Goal: Task Accomplishment & Management: Use online tool/utility

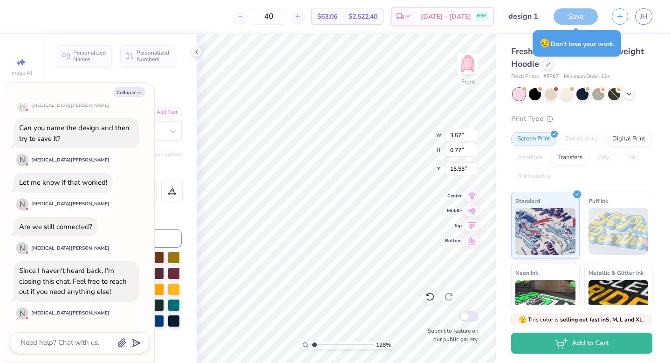
type textarea "x"
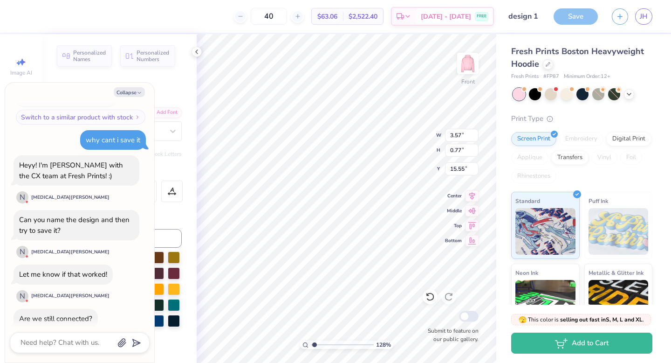
scroll to position [1593, 0]
click at [533, 17] on input "design 1" at bounding box center [524, 16] width 46 height 19
click at [577, 17] on div "Save" at bounding box center [576, 16] width 44 height 16
click at [542, 17] on input "design 1" at bounding box center [524, 16] width 46 height 19
type input "design"
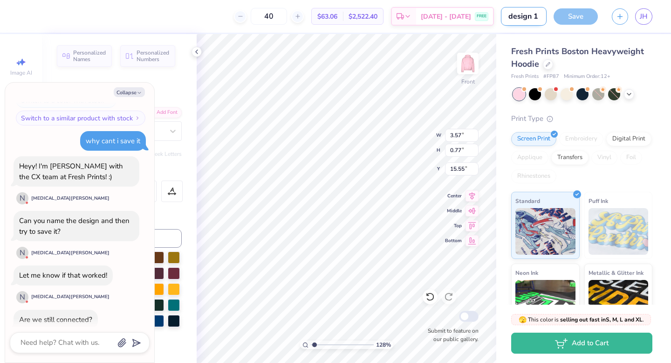
type textarea "x"
type input "design"
type textarea "x"
type input "desig"
type textarea "x"
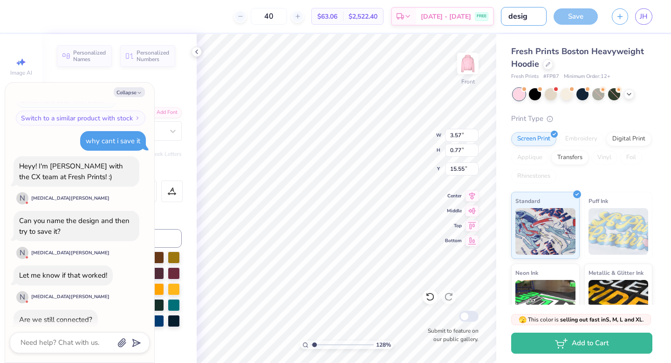
type input "desi"
type textarea "x"
type input "des"
type textarea "x"
type input "d"
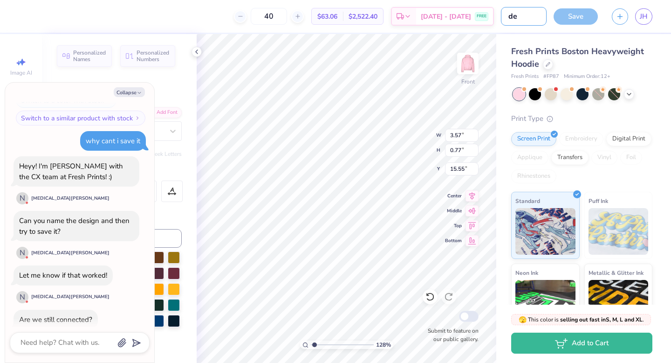
type textarea "x"
type input "f"
type textarea "x"
type input "fi"
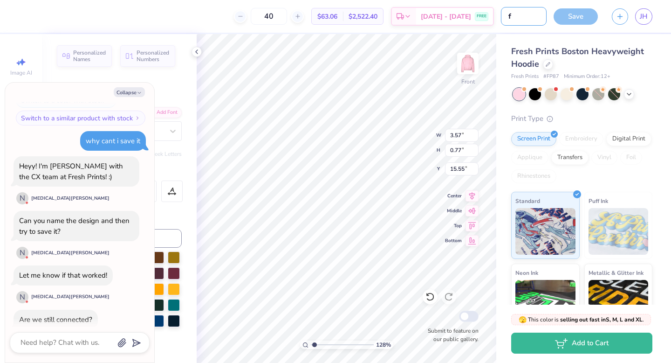
type textarea "x"
type input "fir"
type textarea "x"
type input "firs"
type textarea "x"
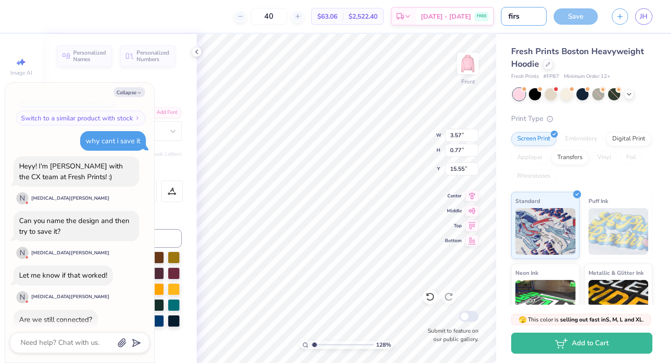
type input "first"
type textarea "x"
type input "first"
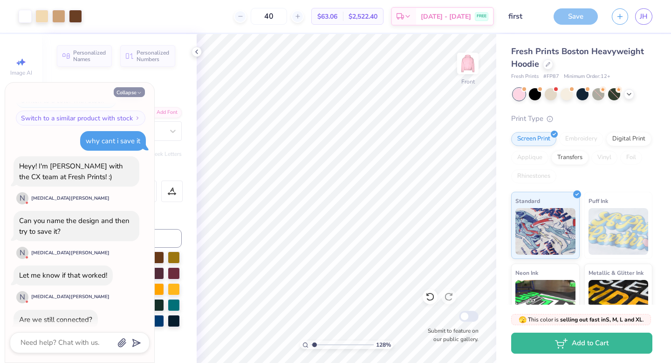
click at [128, 94] on button "Collapse" at bounding box center [129, 92] width 31 height 10
type textarea "x"
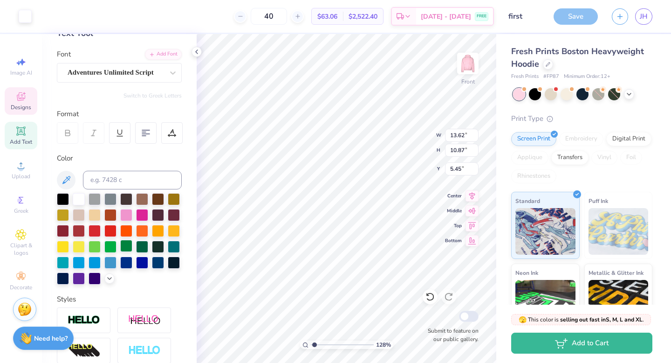
scroll to position [0, 0]
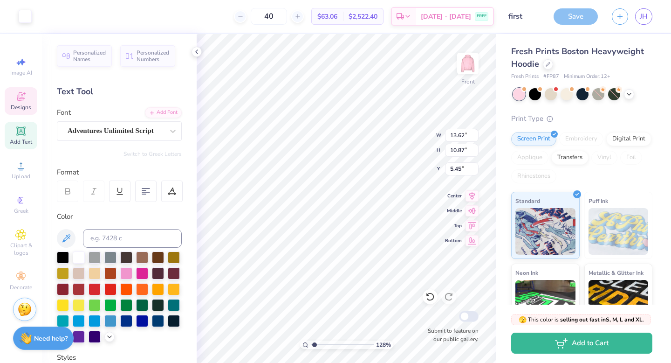
click at [23, 107] on span "Designs" at bounding box center [21, 107] width 21 height 7
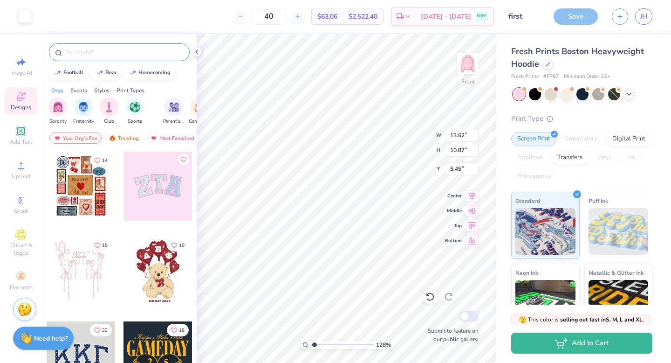
click at [125, 52] on input "text" at bounding box center [123, 52] width 119 height 9
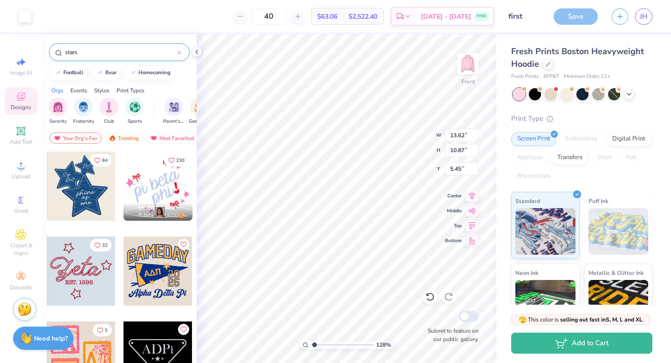
click at [127, 51] on input "stars" at bounding box center [120, 52] width 113 height 9
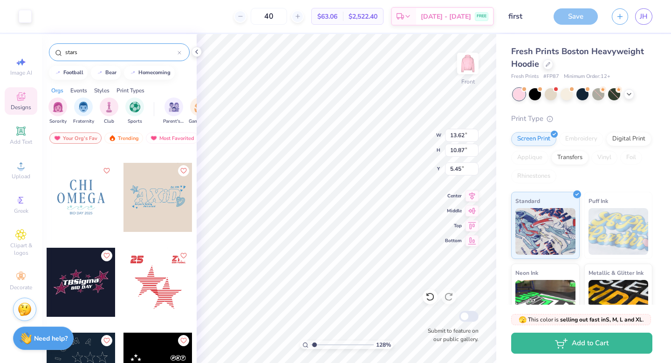
scroll to position [2196, 0]
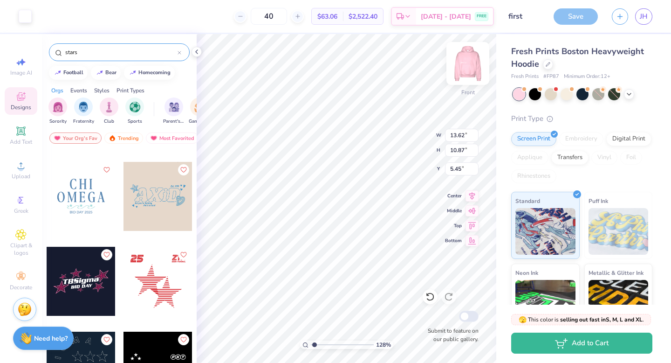
type input "stars"
click at [464, 61] on img at bounding box center [467, 63] width 37 height 37
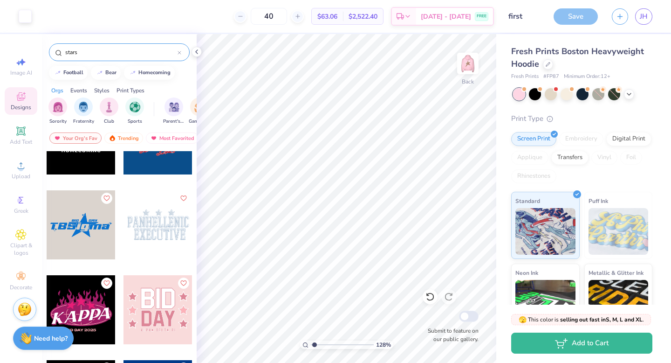
scroll to position [3363, 0]
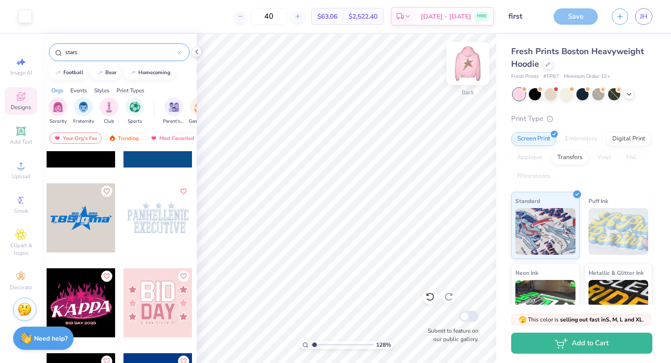
click at [466, 66] on img at bounding box center [467, 63] width 37 height 37
click at [469, 66] on img at bounding box center [467, 63] width 37 height 37
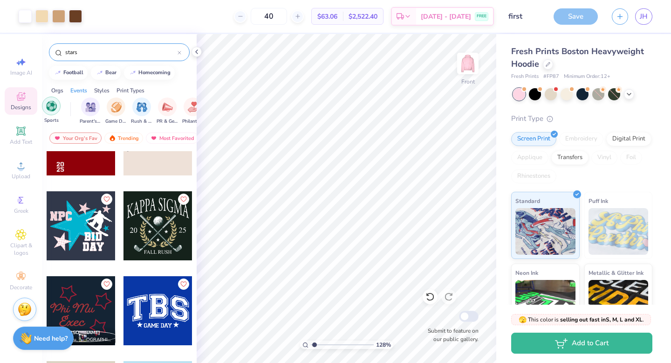
scroll to position [0, 87]
click at [108, 90] on div "Styles" at bounding box center [101, 90] width 15 height 8
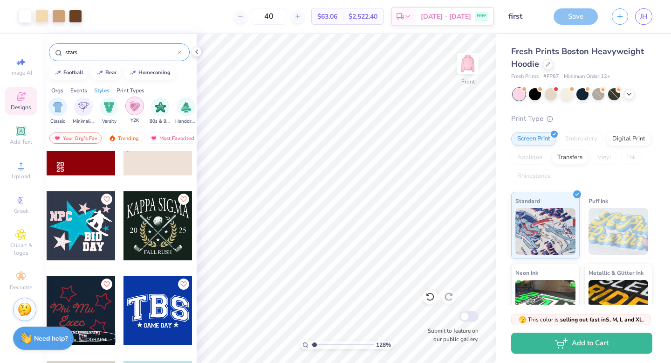
click at [133, 104] on img "filter for Y2K" at bounding box center [135, 106] width 10 height 11
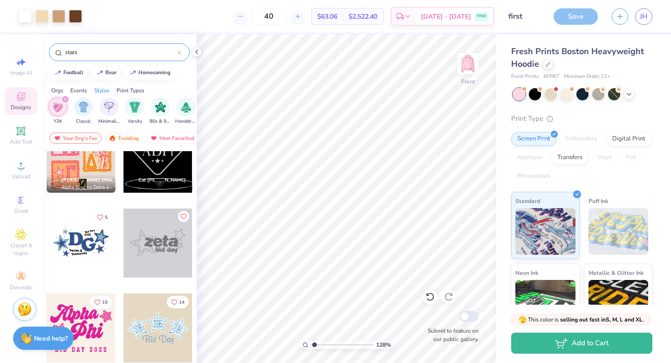
scroll to position [211, 0]
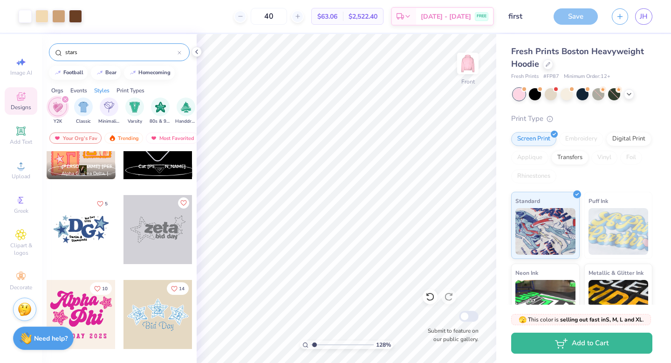
click at [162, 224] on div at bounding box center [158, 229] width 69 height 69
type input "8.56"
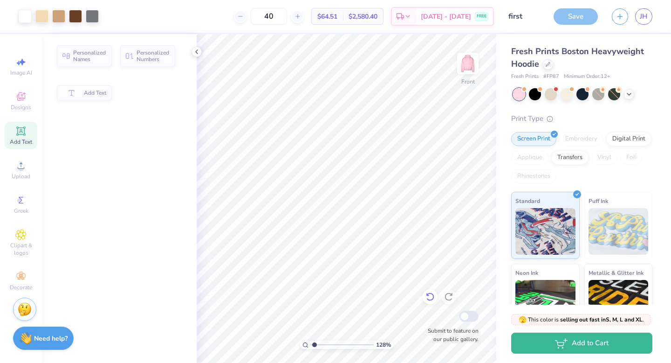
click at [430, 297] on icon at bounding box center [430, 296] width 9 height 9
click at [431, 297] on icon at bounding box center [430, 296] width 9 height 9
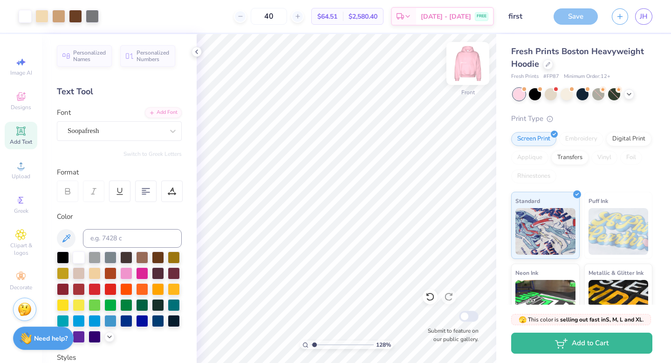
click at [467, 63] on img at bounding box center [467, 63] width 37 height 37
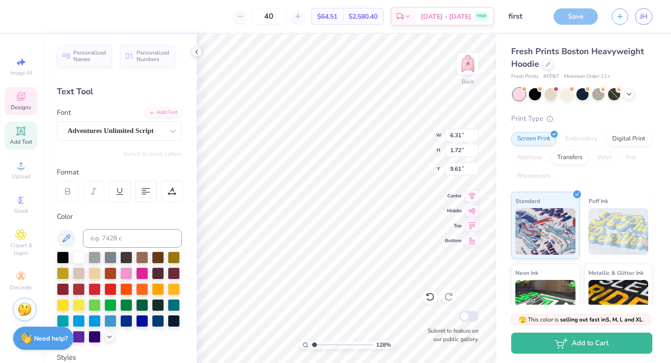
click at [22, 95] on icon at bounding box center [21, 96] width 8 height 8
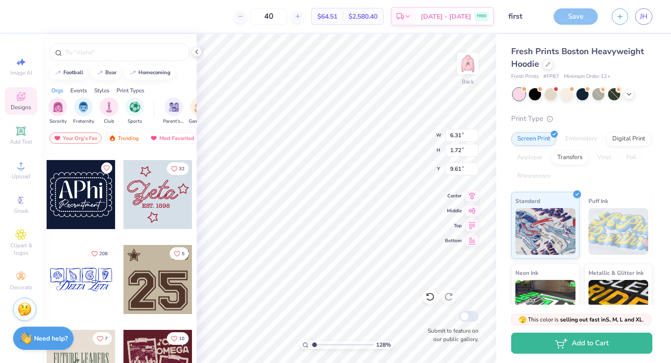
scroll to position [1538, 0]
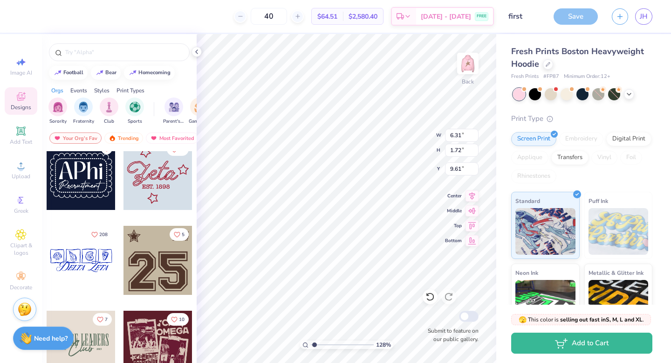
click at [154, 189] on div at bounding box center [158, 175] width 69 height 69
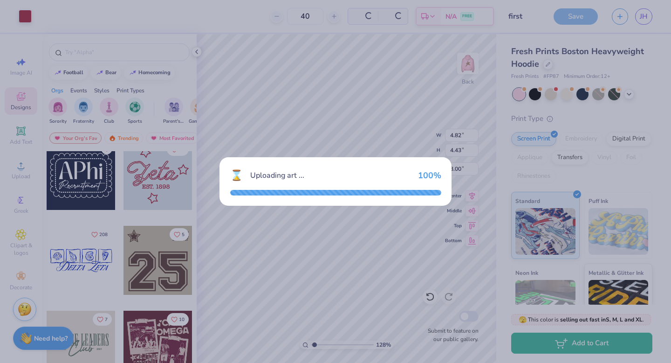
type input "4.82"
type input "4.43"
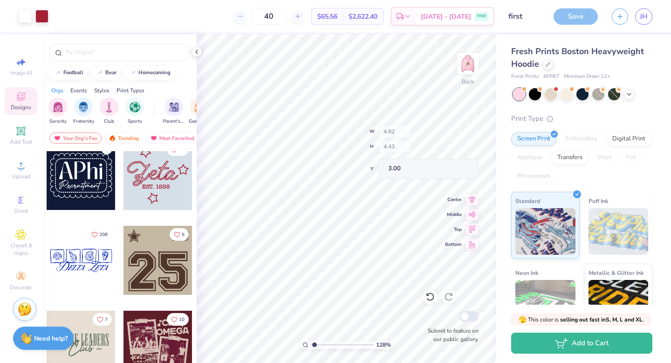
type input "3.64"
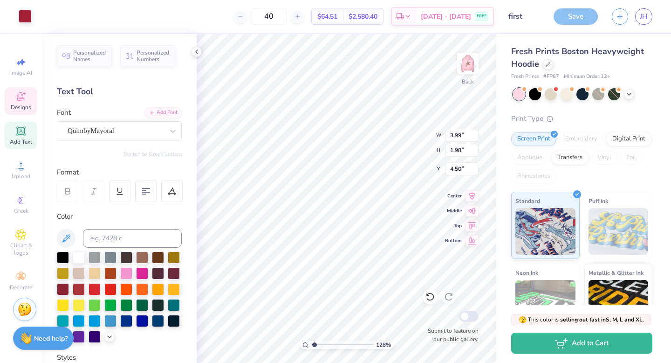
type input "3.99"
type input "1.98"
type input "4.50"
type textarea "Z"
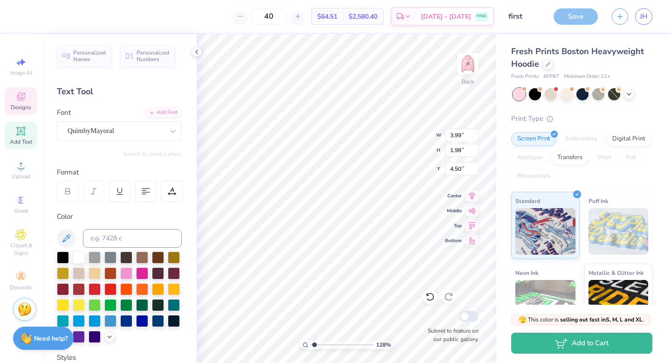
type textarea "Phi Mu"
type input "4.50"
type input "2.16"
type input "0.33"
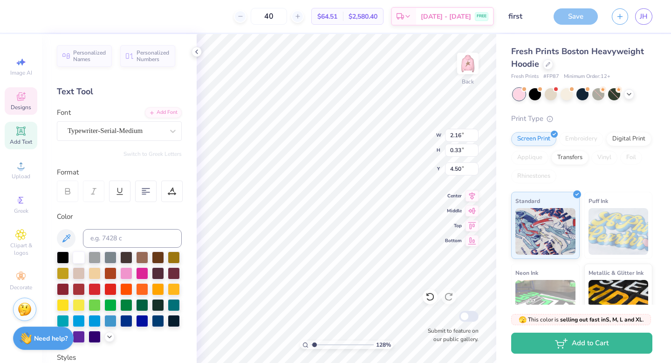
type input "6.56"
click at [435, 294] on icon at bounding box center [430, 296] width 9 height 9
type textarea "8"
type textarea "pc ''25"
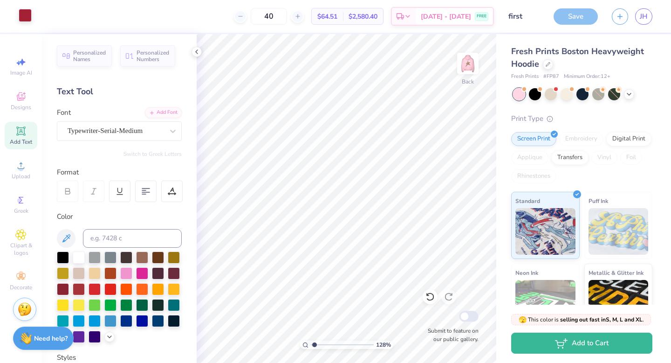
click at [26, 13] on div at bounding box center [25, 15] width 13 height 13
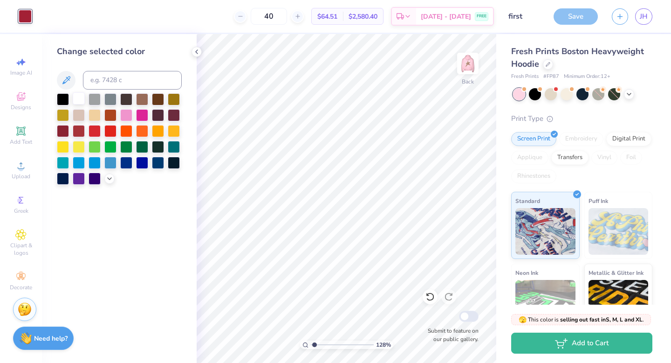
click at [83, 97] on div at bounding box center [79, 98] width 12 height 12
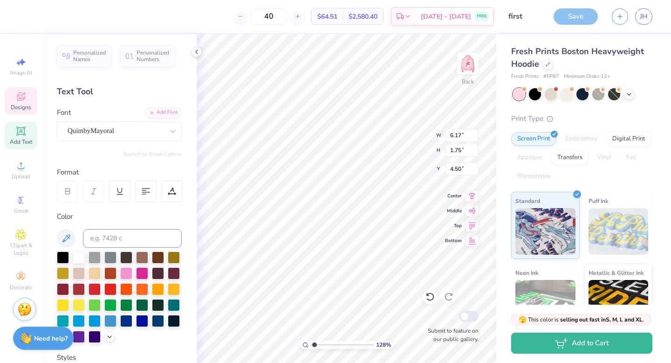
type input "0.87"
type input "0.84"
type input "4.96"
type input "6.17"
type input "1.75"
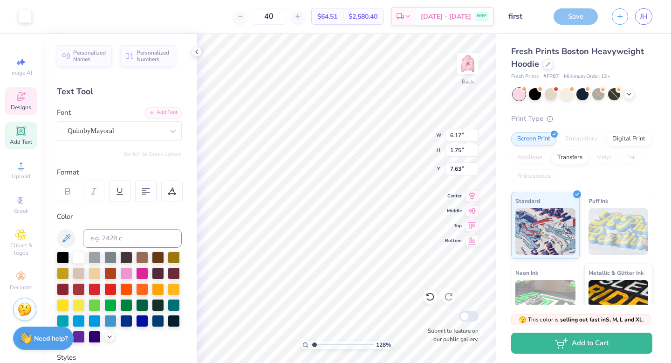
type input "7.63"
type input "4.50"
type input "6.34"
type input "6.31"
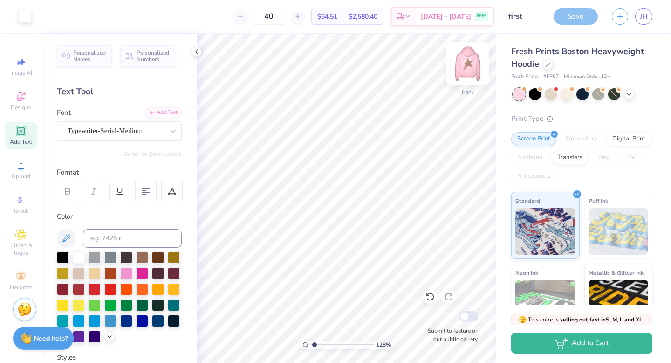
click at [472, 63] on img at bounding box center [467, 63] width 37 height 37
click at [468, 62] on img at bounding box center [467, 63] width 37 height 37
click at [472, 60] on img at bounding box center [467, 63] width 37 height 37
click at [464, 58] on img at bounding box center [467, 63] width 37 height 37
click at [473, 66] on img at bounding box center [467, 63] width 37 height 37
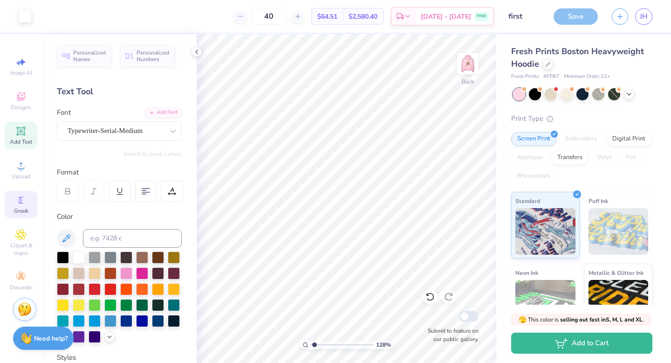
click at [24, 206] on div "Greek" at bounding box center [21, 205] width 33 height 28
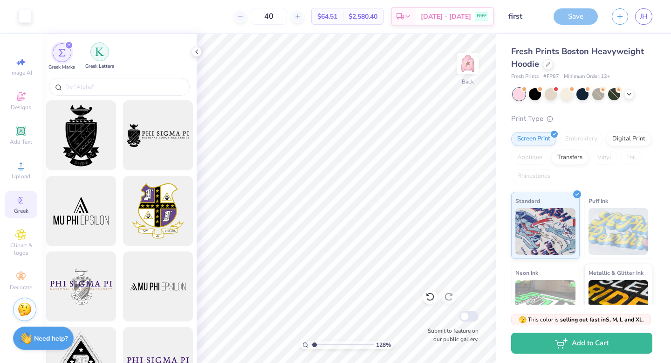
click at [98, 56] on div "filter for Greek Letters" at bounding box center [99, 51] width 19 height 19
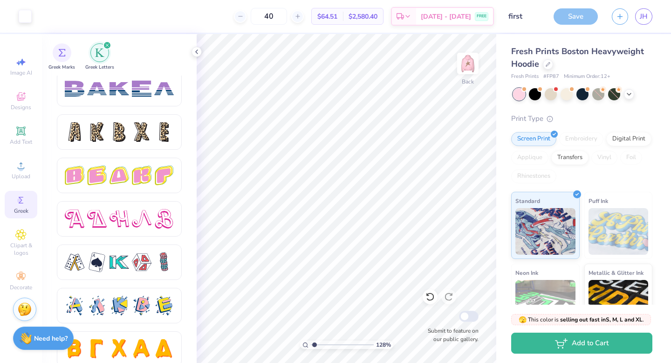
scroll to position [1576, 0]
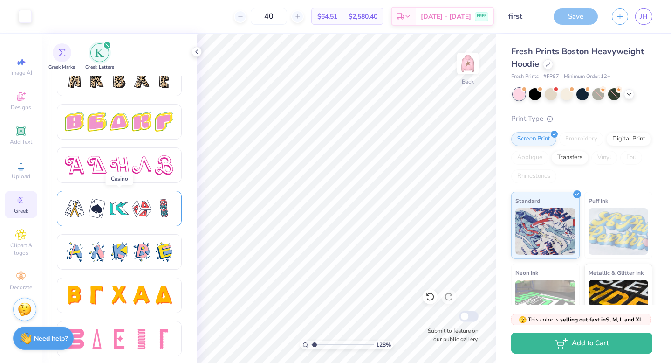
click at [129, 204] on div at bounding box center [119, 209] width 109 height 20
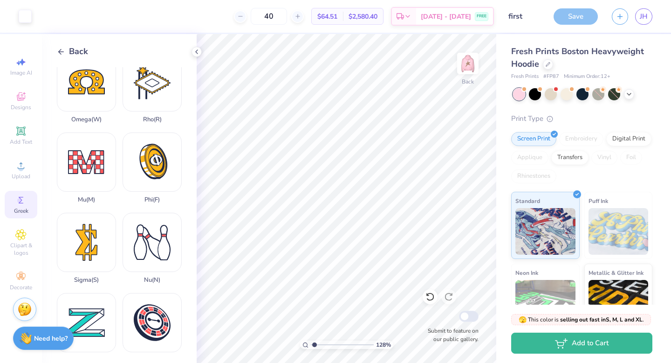
scroll to position [575, 0]
click at [149, 174] on div "Phi ( F )" at bounding box center [152, 168] width 59 height 71
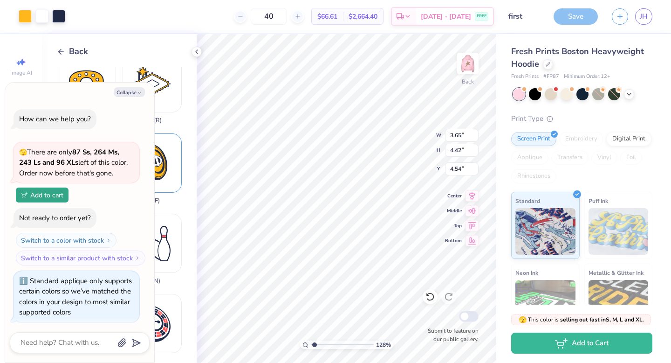
scroll to position [1767, 0]
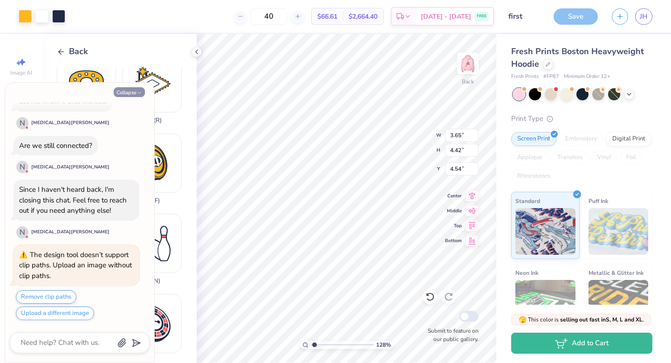
click at [133, 94] on button "Collapse" at bounding box center [129, 92] width 31 height 10
type textarea "x"
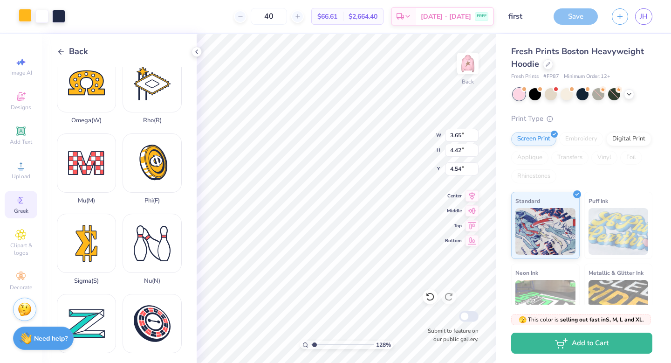
click at [25, 20] on div at bounding box center [25, 15] width 13 height 13
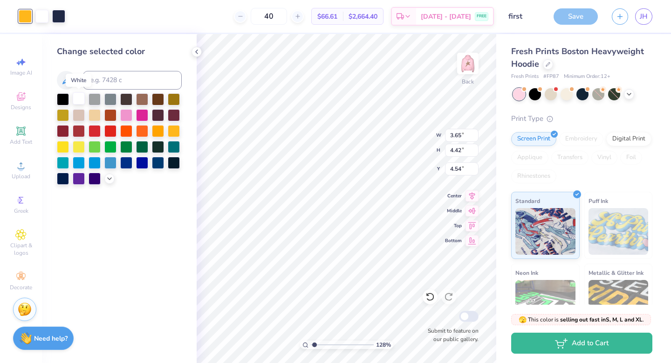
click at [76, 103] on div at bounding box center [79, 98] width 12 height 12
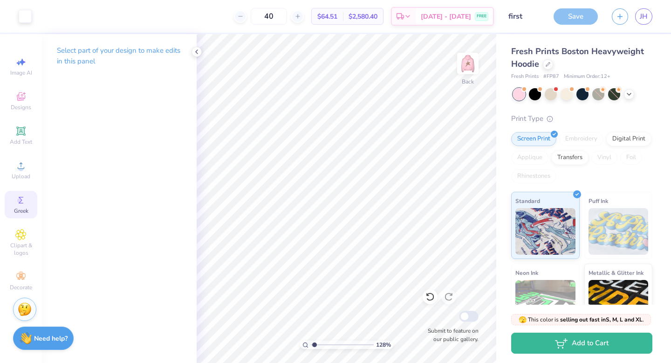
click at [24, 211] on span "Greek" at bounding box center [21, 210] width 14 height 7
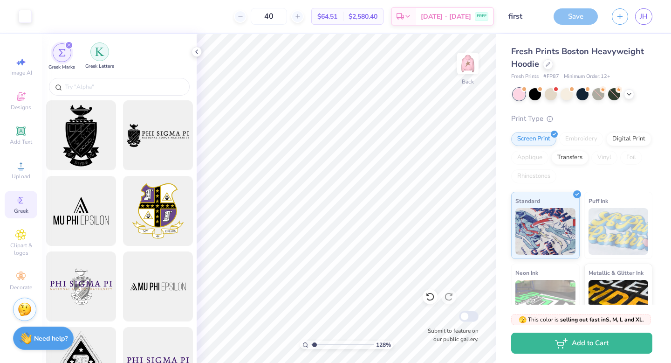
click at [97, 61] on div "Greek Letters" at bounding box center [99, 56] width 29 height 28
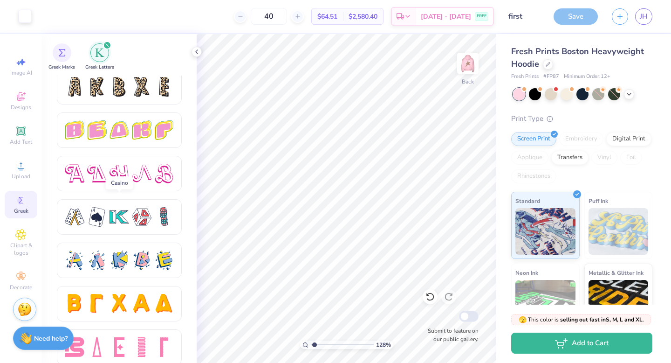
scroll to position [1576, 0]
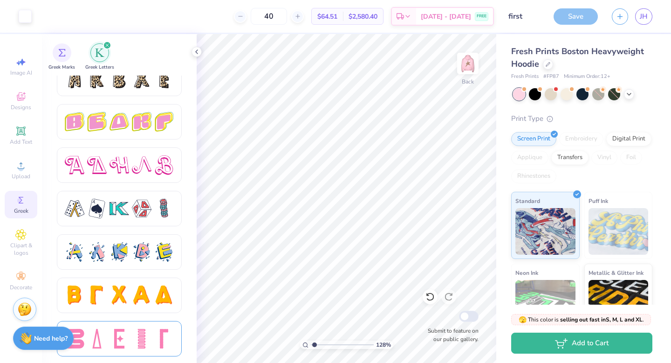
click at [138, 338] on div at bounding box center [142, 339] width 20 height 20
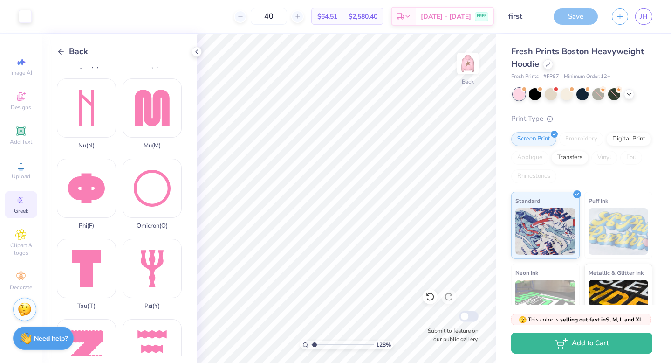
scroll to position [564, 0]
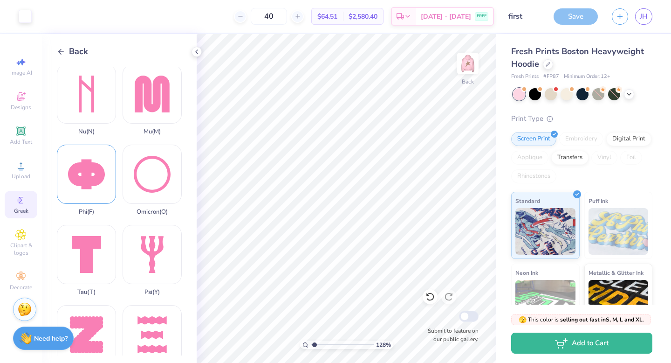
click at [98, 182] on div "Phi ( F )" at bounding box center [86, 180] width 59 height 71
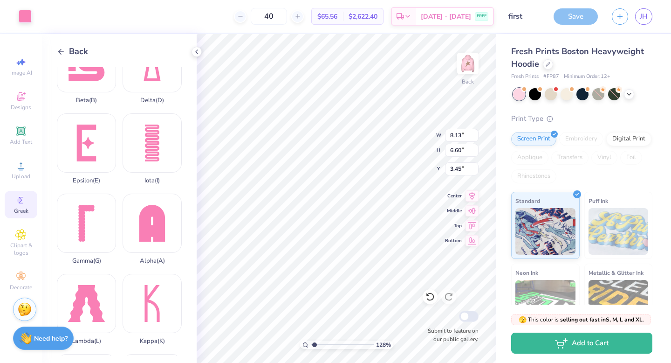
scroll to position [0, 0]
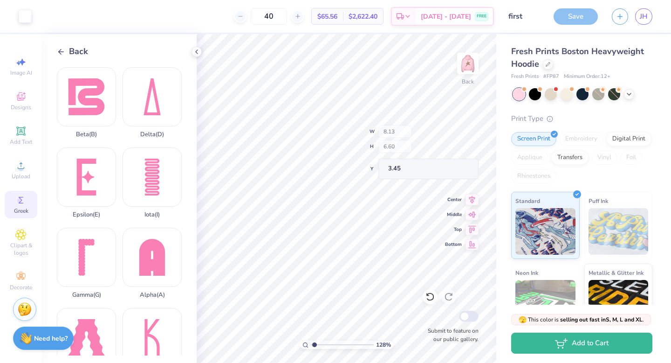
type input "2.72"
type input "2.21"
type input "7.84"
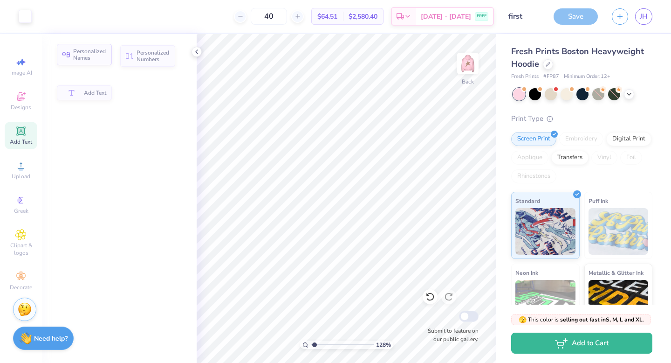
click at [103, 57] on span "Personalized Names" at bounding box center [89, 54] width 33 height 13
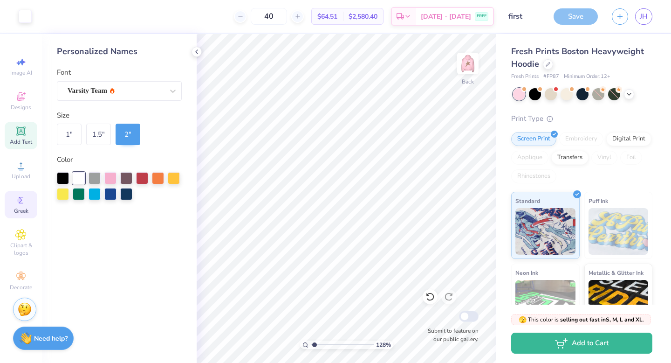
click at [22, 208] on span "Greek" at bounding box center [21, 210] width 14 height 7
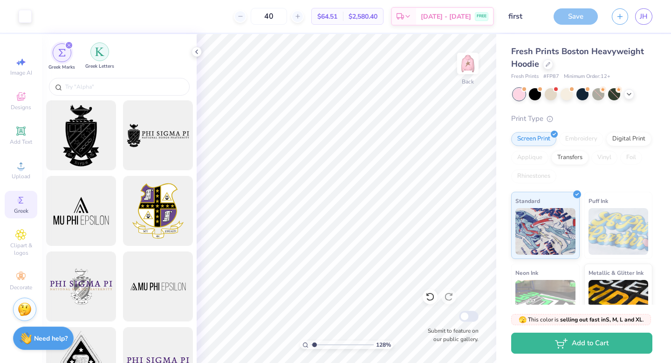
click at [98, 54] on img "filter for Greek Letters" at bounding box center [99, 51] width 9 height 9
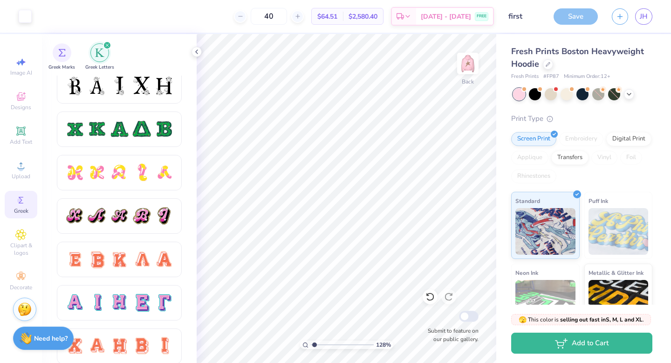
scroll to position [601, 0]
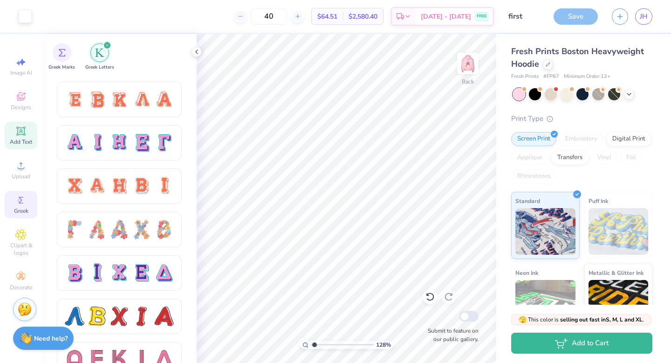
click at [28, 128] on div "Add Text" at bounding box center [21, 136] width 33 height 28
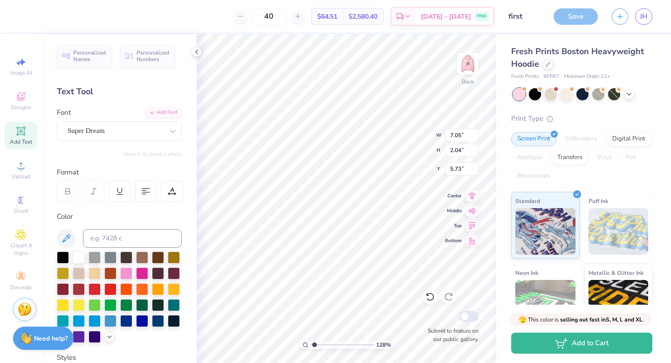
type textarea "T"
type textarea "phi mu"
click at [141, 129] on div "Super Dream" at bounding box center [116, 131] width 98 height 14
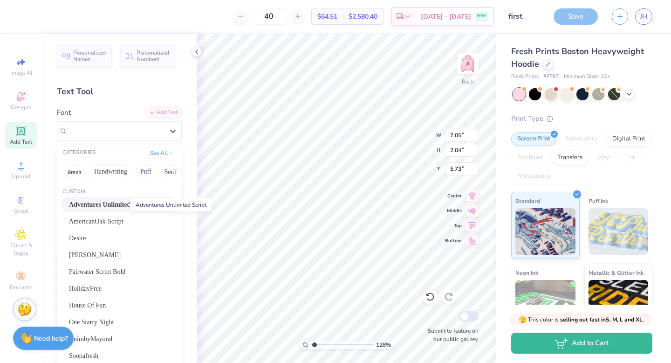
click at [117, 205] on span "Adventures Unlimited Script" at bounding box center [109, 205] width 80 height 10
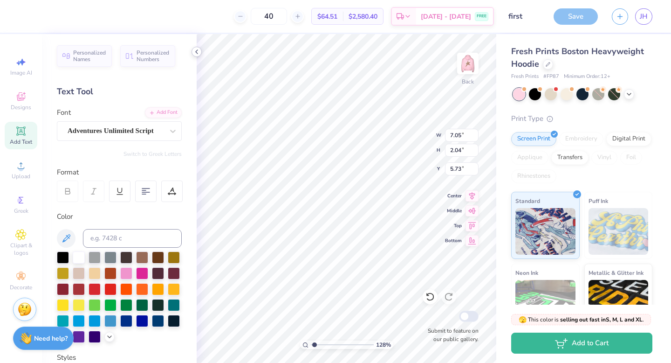
click at [198, 53] on icon at bounding box center [196, 51] width 7 height 7
type input "4.92"
type input "1.34"
type input "4.97"
type input "5.91"
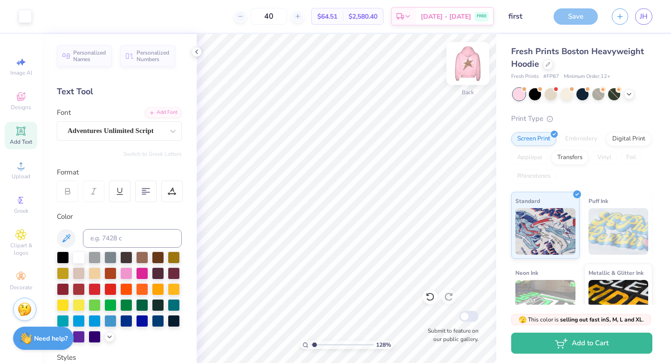
click at [469, 62] on img at bounding box center [467, 63] width 37 height 37
click at [469, 58] on img at bounding box center [467, 63] width 37 height 37
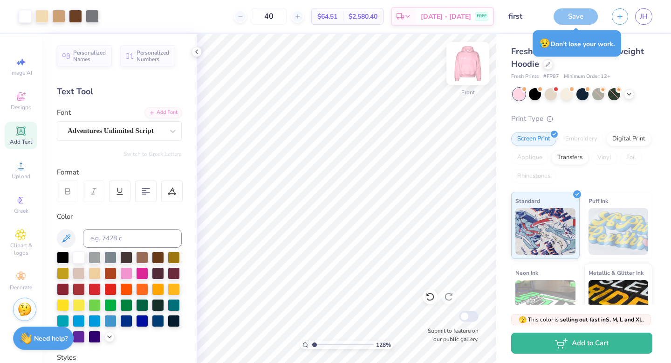
click at [461, 64] on img at bounding box center [467, 63] width 37 height 37
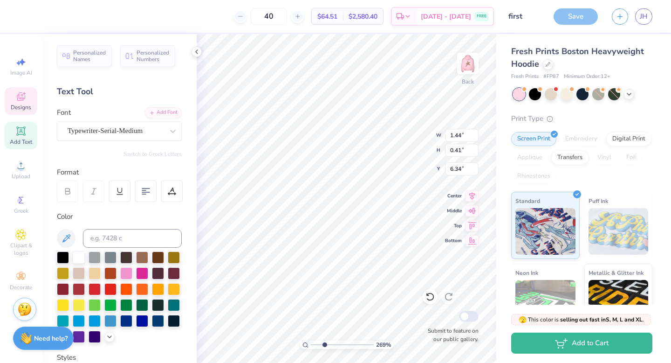
drag, startPoint x: 315, startPoint y: 343, endPoint x: 323, endPoint y: 343, distance: 8.4
type input "2.64"
click at [323, 343] on input "range" at bounding box center [342, 344] width 63 height 8
type textarea "5"
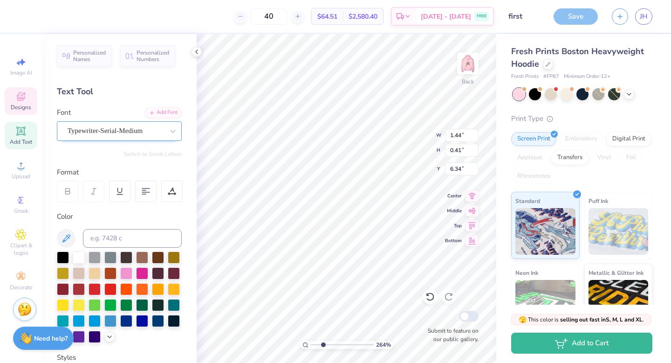
type textarea "theta zeta"
click at [127, 130] on div "Typewriter-Serial-Medium" at bounding box center [116, 131] width 98 height 14
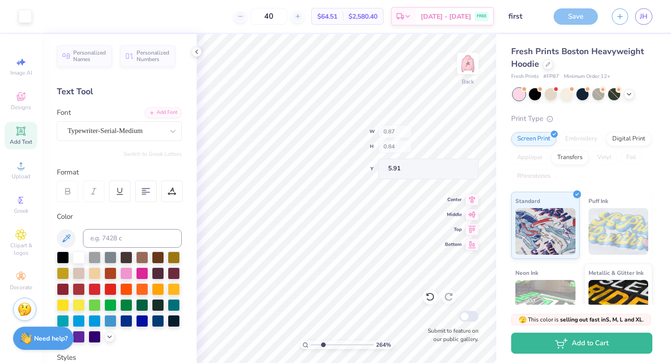
type input "6.13"
click at [477, 59] on img at bounding box center [468, 63] width 19 height 19
click at [311, 343] on input "range" at bounding box center [342, 344] width 63 height 8
click at [303, 343] on div "264 %" at bounding box center [346, 344] width 93 height 8
click at [309, 344] on div "264 %" at bounding box center [346, 344] width 93 height 8
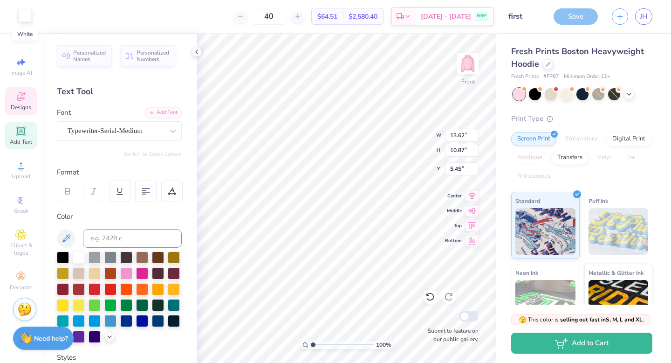
click at [26, 19] on div at bounding box center [25, 15] width 13 height 13
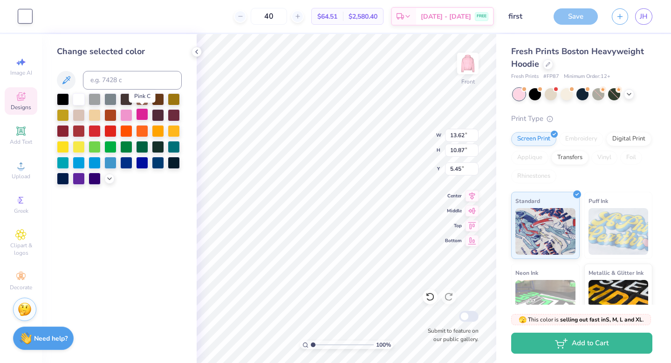
click at [147, 112] on div at bounding box center [142, 114] width 12 height 12
click at [123, 113] on div at bounding box center [126, 114] width 12 height 12
click at [109, 180] on icon at bounding box center [109, 177] width 7 height 7
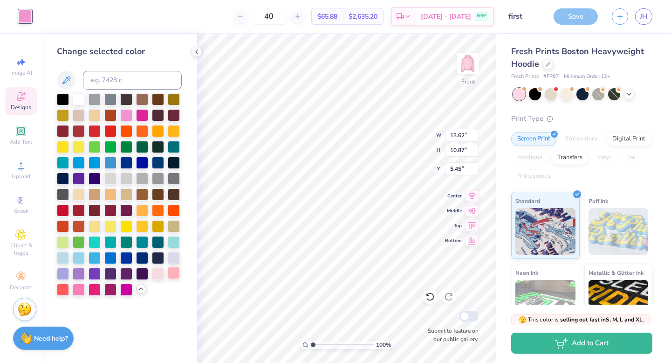
click at [173, 273] on div at bounding box center [174, 273] width 12 height 12
click at [97, 287] on div at bounding box center [95, 289] width 12 height 12
click at [143, 112] on div at bounding box center [142, 114] width 12 height 12
click at [82, 103] on div at bounding box center [79, 98] width 12 height 12
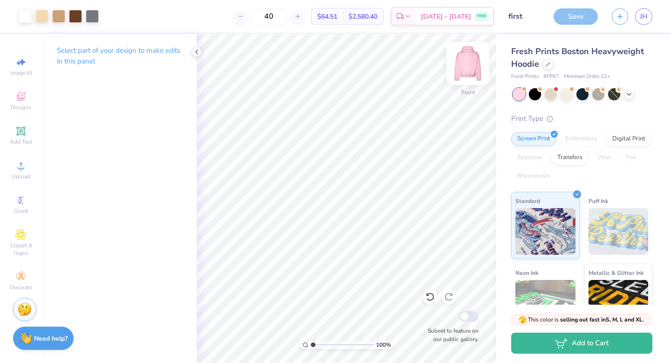
click at [472, 69] on img at bounding box center [467, 63] width 37 height 37
click at [14, 109] on span "Designs" at bounding box center [21, 107] width 21 height 7
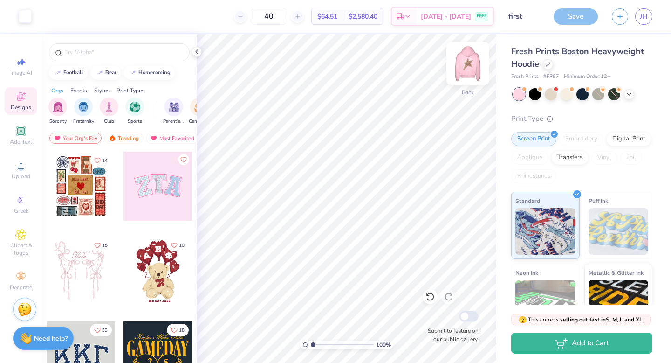
click at [466, 66] on img at bounding box center [467, 63] width 37 height 37
drag, startPoint x: 317, startPoint y: 344, endPoint x: 322, endPoint y: 344, distance: 5.1
click at [322, 344] on input "range" at bounding box center [342, 344] width 63 height 8
drag, startPoint x: 322, startPoint y: 345, endPoint x: 309, endPoint y: 342, distance: 13.1
type input "1"
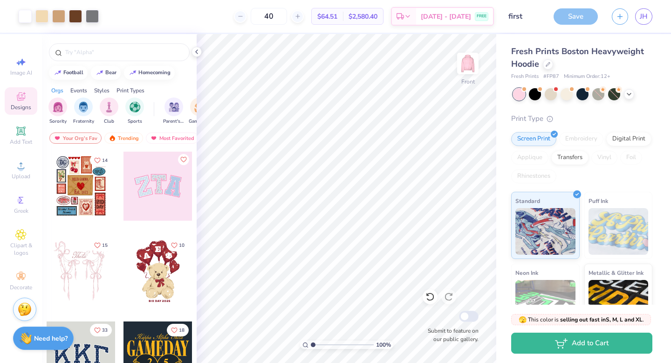
click at [311, 342] on input "range" at bounding box center [342, 344] width 63 height 8
click at [470, 69] on img at bounding box center [467, 63] width 37 height 37
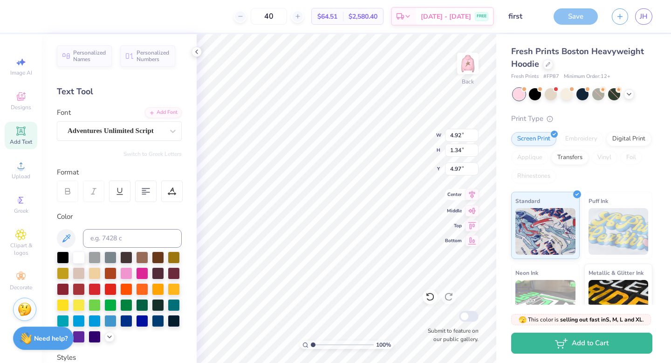
click at [473, 199] on icon at bounding box center [472, 194] width 13 height 11
click at [473, 197] on icon at bounding box center [472, 194] width 13 height 11
type input "5.87"
type input "1.60"
type input "4.71"
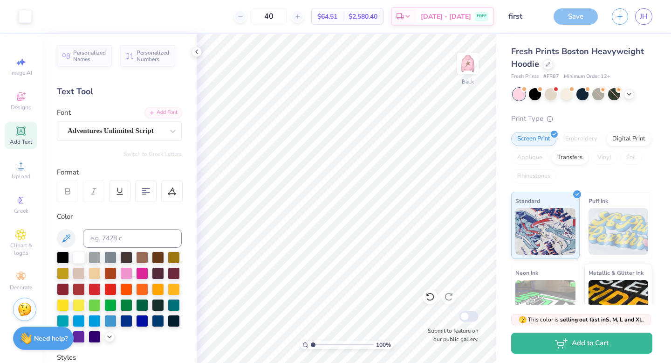
click at [472, 196] on div "100 % Back Submit to feature on our public gallery." at bounding box center [347, 198] width 300 height 329
click at [471, 62] on img at bounding box center [467, 63] width 37 height 37
click at [466, 69] on img at bounding box center [467, 63] width 37 height 37
click at [17, 100] on icon at bounding box center [20, 96] width 11 height 11
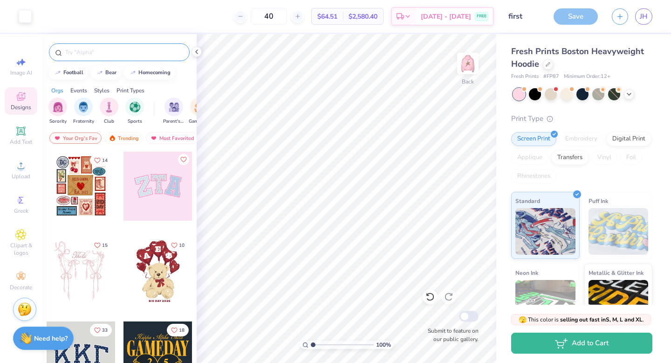
click at [87, 56] on input "text" at bounding box center [123, 52] width 119 height 9
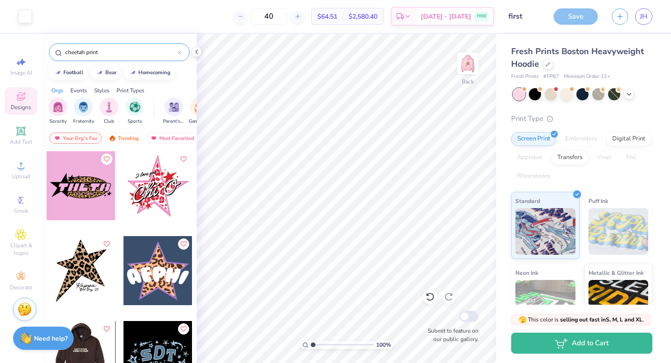
scroll to position [2, 0]
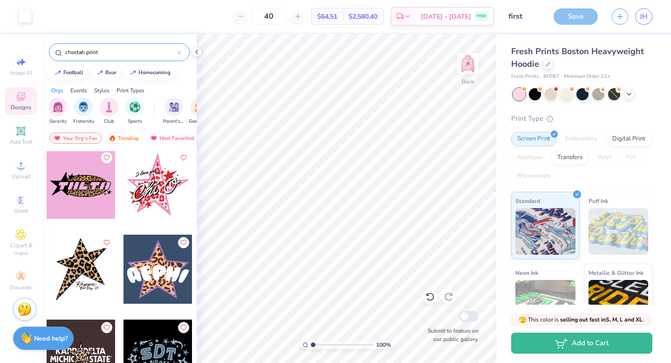
type input "cheetah print"
click at [80, 263] on div at bounding box center [81, 269] width 69 height 69
click at [199, 53] on icon at bounding box center [196, 51] width 7 height 7
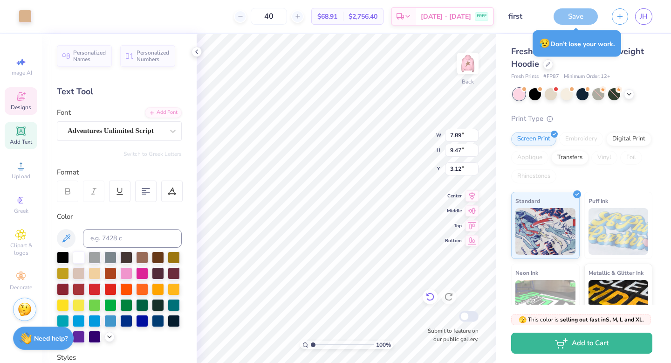
type input "7.89"
type input "9.47"
type input "3.12"
click at [429, 300] on icon at bounding box center [430, 296] width 9 height 9
type input "7.99"
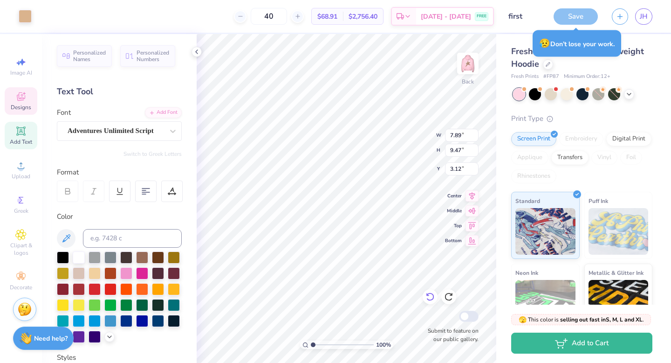
type input "9.59"
click at [430, 299] on icon at bounding box center [430, 296] width 9 height 9
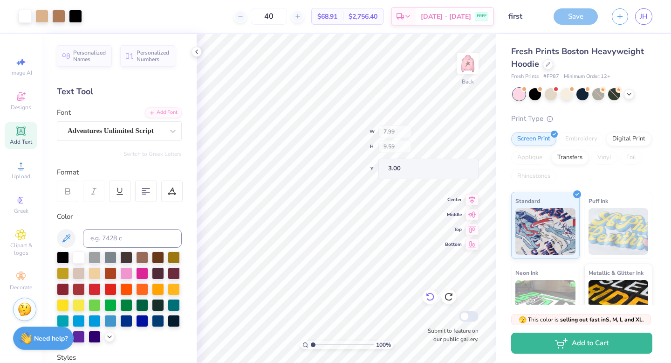
type input "3.23"
type input "7.92"
type input "9.52"
type input "3.30"
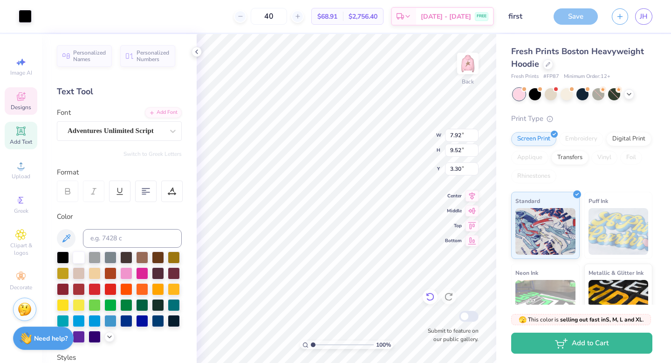
type input "8.12"
type input "9.96"
type input "3.00"
click at [430, 297] on icon at bounding box center [430, 296] width 9 height 9
click at [427, 294] on icon at bounding box center [428, 295] width 2 height 2
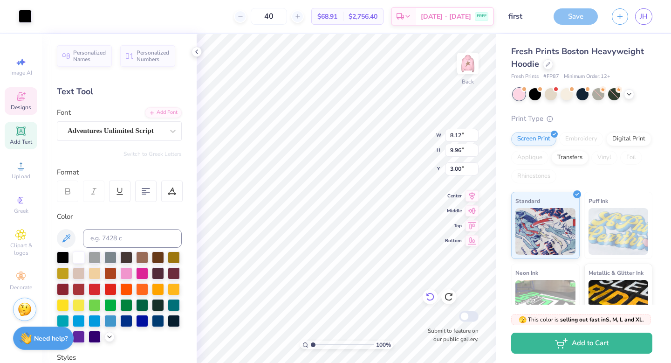
click at [426, 296] on icon at bounding box center [430, 296] width 9 height 9
click at [427, 297] on icon at bounding box center [430, 296] width 9 height 9
click at [450, 300] on icon at bounding box center [449, 297] width 8 height 8
type input "5.98"
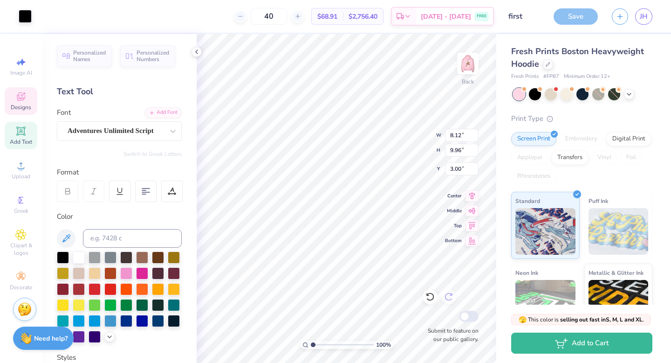
type input "7.34"
type input "5.62"
click at [432, 298] on icon at bounding box center [430, 296] width 9 height 9
type input "8.12"
type input "9.96"
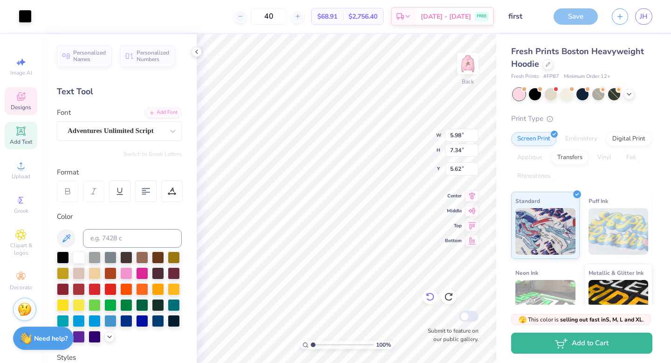
type input "3.00"
type input "7.30"
type input "8.61"
type input "3.68"
type input "8.12"
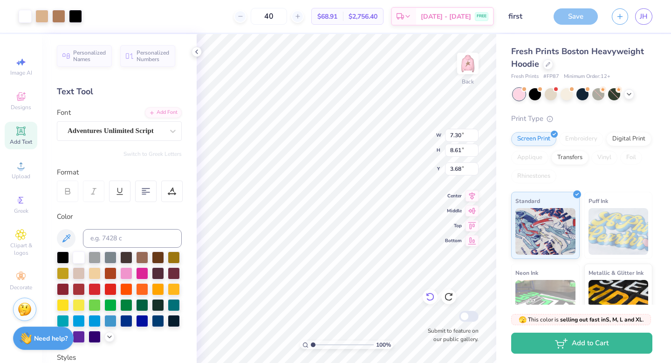
type input "9.96"
type input "3.00"
click at [429, 298] on icon at bounding box center [430, 296] width 9 height 9
type input "8.12"
type input "9.96"
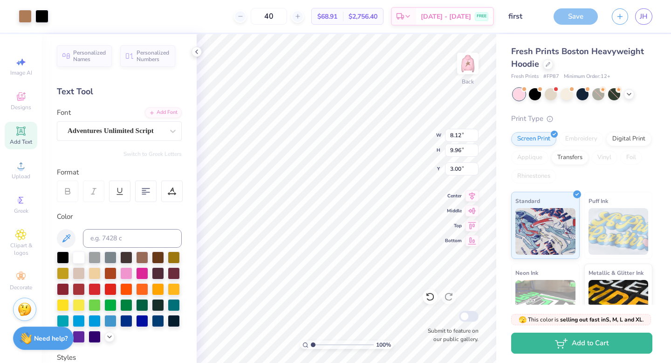
type input "3.00"
click at [429, 299] on icon at bounding box center [430, 296] width 9 height 9
type input "7.41"
type input "8.74"
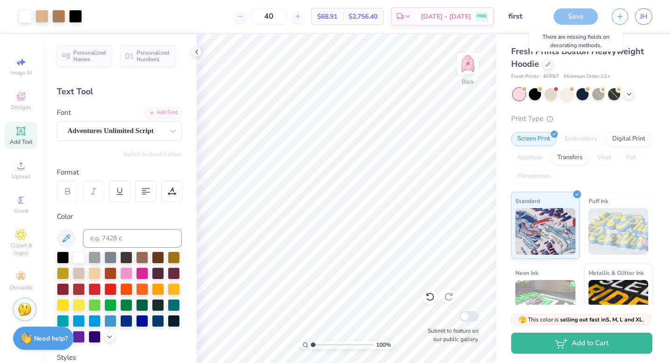
click at [583, 14] on div "Save" at bounding box center [576, 16] width 44 height 16
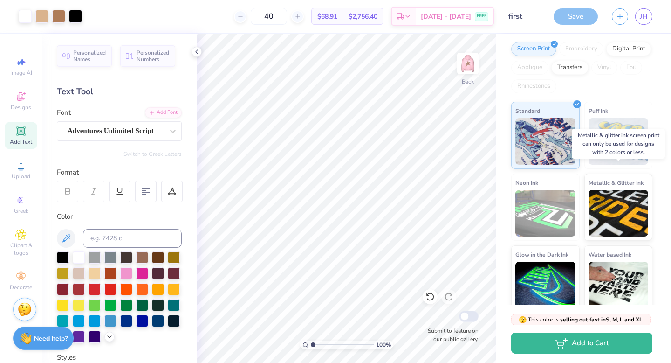
scroll to position [98, 0]
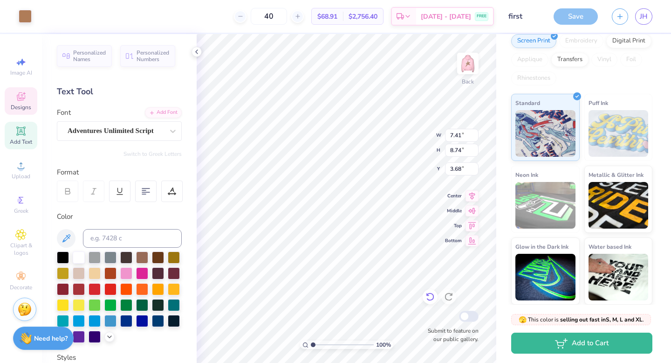
click at [427, 297] on icon at bounding box center [430, 296] width 9 height 9
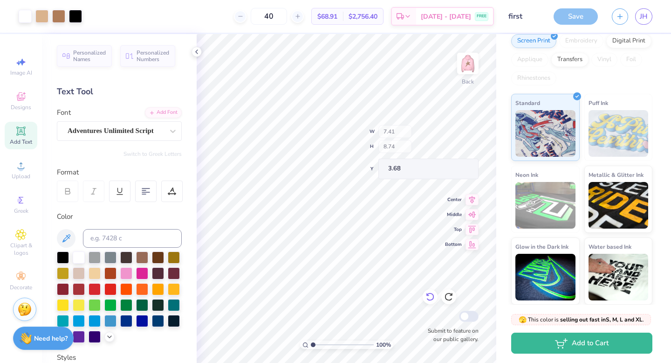
type input "7.99"
type input "9.59"
type input "3.23"
type input "8.12"
type input "9.96"
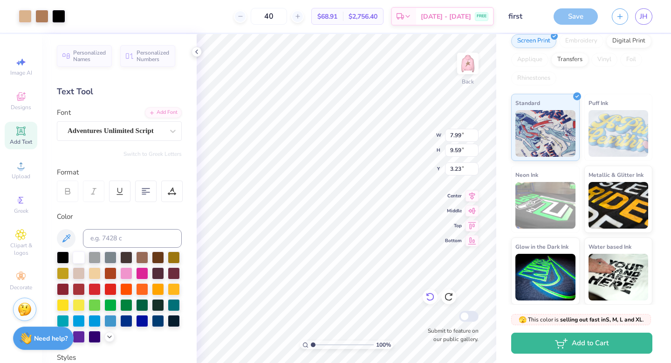
type input "3.00"
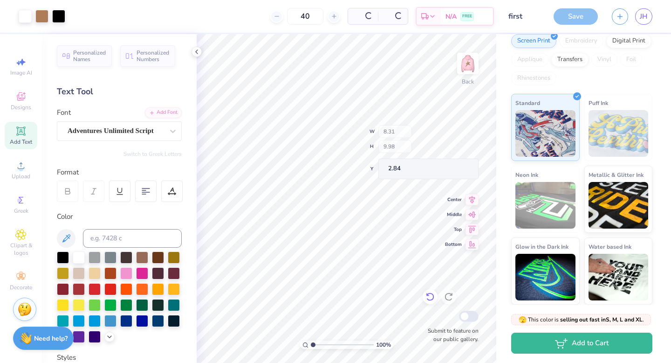
type input "8.31"
type input "9.98"
type input "2.84"
type input "4.65"
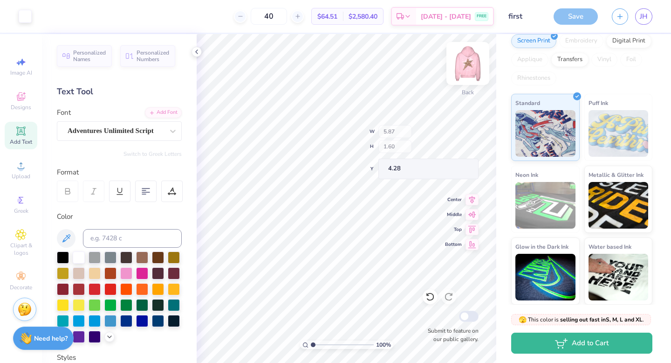
type input "4.28"
click at [431, 301] on icon at bounding box center [430, 296] width 9 height 9
click at [471, 70] on img at bounding box center [467, 63] width 37 height 37
click at [463, 68] on img at bounding box center [467, 63] width 37 height 37
click at [474, 63] on img at bounding box center [467, 63] width 37 height 37
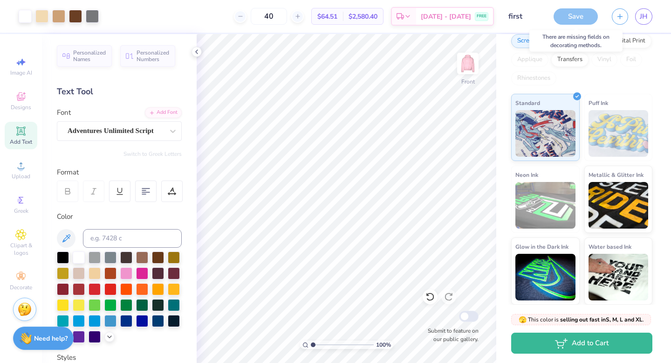
click at [572, 18] on div "Save" at bounding box center [576, 16] width 44 height 16
click at [469, 62] on img at bounding box center [467, 63] width 37 height 37
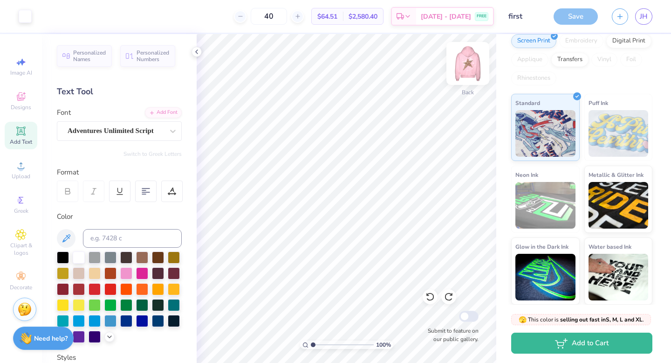
click at [470, 68] on img at bounding box center [467, 63] width 37 height 37
click at [512, 17] on input "first" at bounding box center [524, 16] width 46 height 19
click at [460, 70] on img at bounding box center [467, 63] width 37 height 37
click at [560, 16] on div "Save" at bounding box center [576, 16] width 44 height 16
click at [579, 18] on div "Save" at bounding box center [576, 16] width 44 height 16
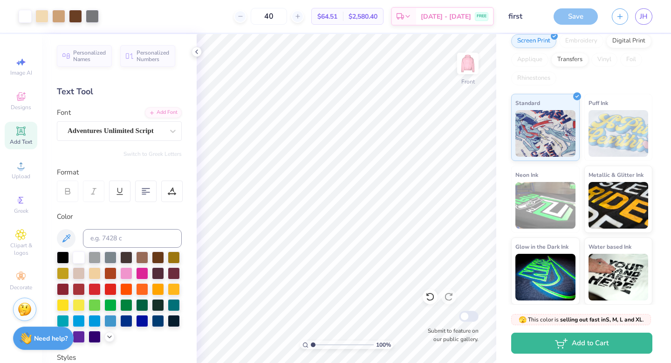
click at [582, 16] on div "Save" at bounding box center [576, 16] width 44 height 16
click at [581, 16] on div "Save" at bounding box center [576, 16] width 44 height 16
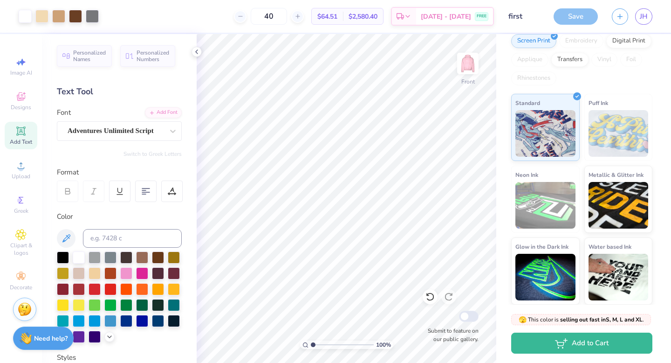
click at [581, 16] on div "Save" at bounding box center [576, 16] width 44 height 16
click at [198, 53] on icon at bounding box center [196, 51] width 7 height 7
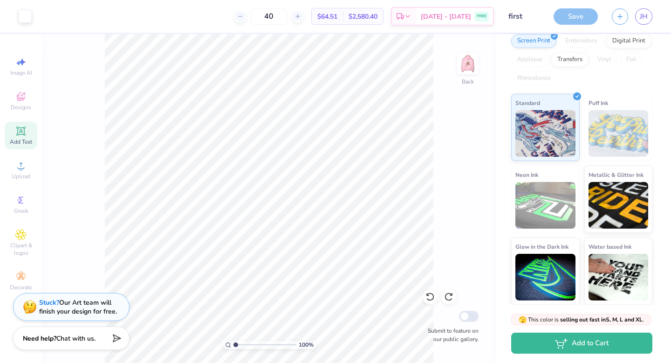
scroll to position [0, 0]
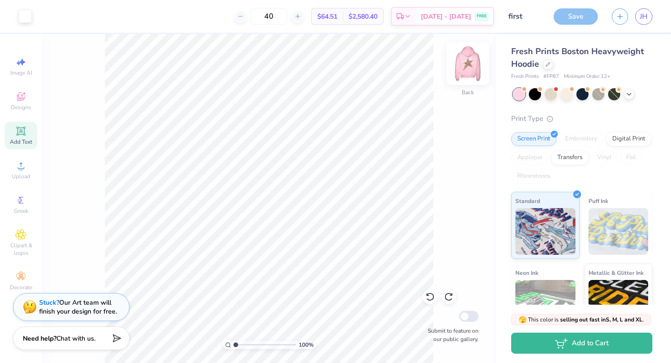
click at [473, 64] on img at bounding box center [467, 63] width 37 height 37
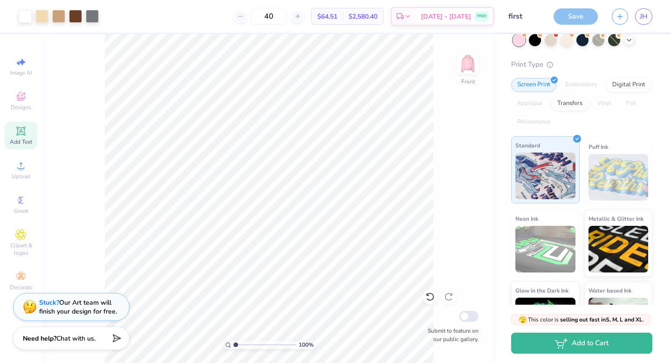
scroll to position [98, 0]
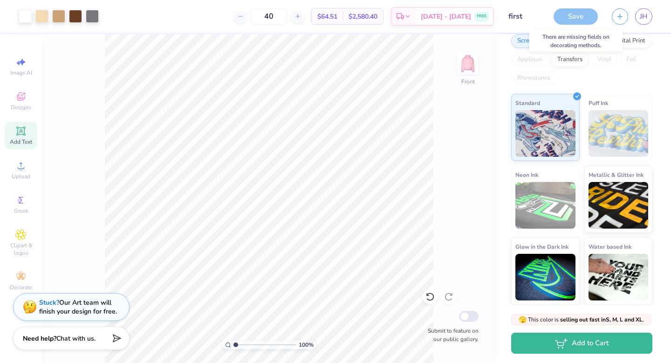
click at [564, 15] on div "Save" at bounding box center [576, 16] width 44 height 16
click at [466, 59] on img at bounding box center [467, 63] width 37 height 37
click at [548, 66] on div "Screen Print Embroidery Digital Print Applique Transfers Vinyl Foil Rhinestones" at bounding box center [581, 59] width 141 height 51
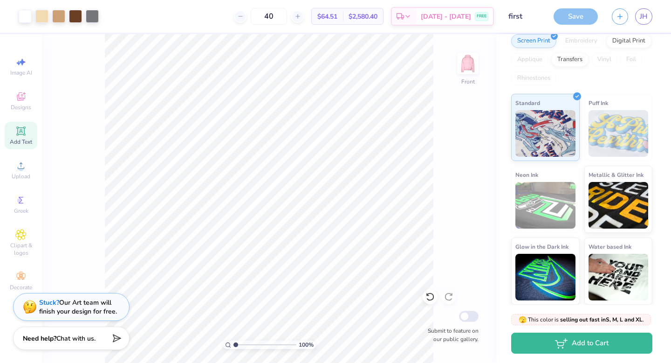
click at [545, 65] on div "Applique" at bounding box center [529, 60] width 37 height 14
click at [544, 64] on div "Applique" at bounding box center [529, 60] width 37 height 14
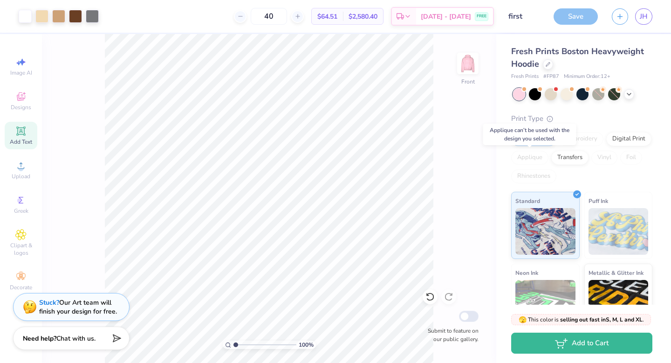
click at [596, 64] on div "Fresh Prints Boston Heavyweight Hoodie" at bounding box center [581, 57] width 141 height 25
click at [548, 63] on icon at bounding box center [548, 64] width 4 height 4
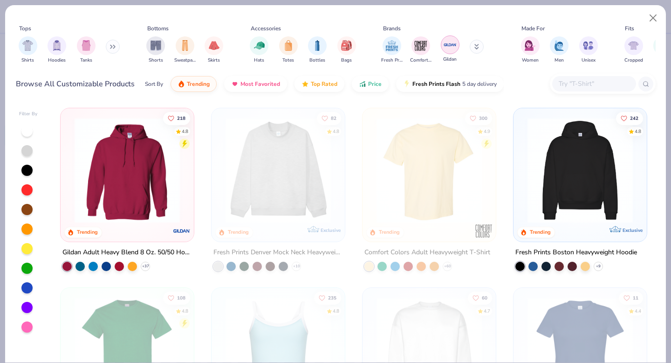
click at [446, 45] on img "filter for Gildan" at bounding box center [450, 45] width 14 height 14
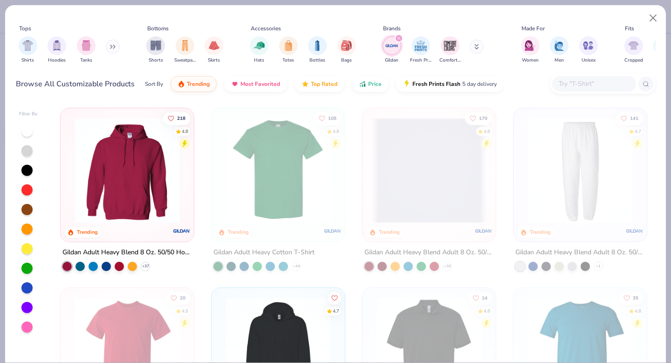
click at [98, 193] on img at bounding box center [127, 169] width 115 height 105
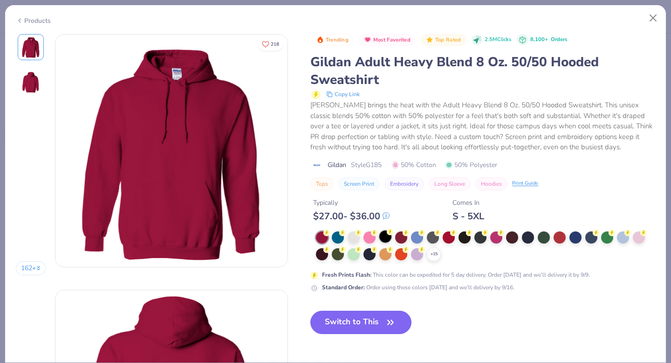
click at [638, 236] on div at bounding box center [639, 237] width 12 height 12
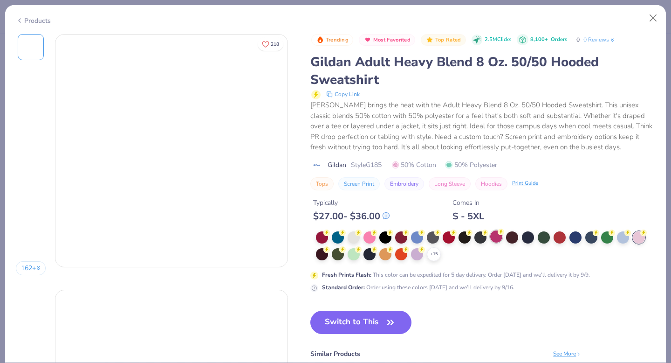
click at [497, 240] on div at bounding box center [496, 236] width 12 height 12
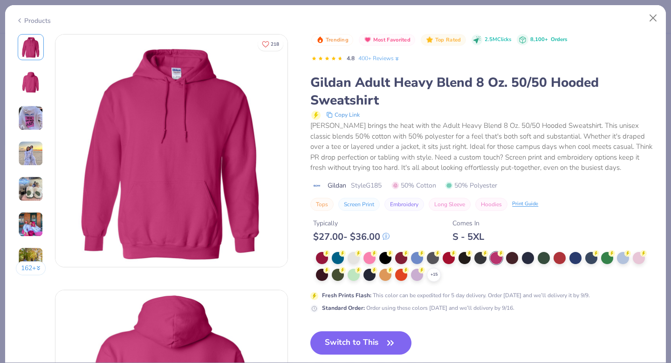
click at [369, 242] on div "$ 27.00 - $ 36.00" at bounding box center [351, 237] width 76 height 12
click at [370, 255] on div at bounding box center [370, 257] width 12 height 12
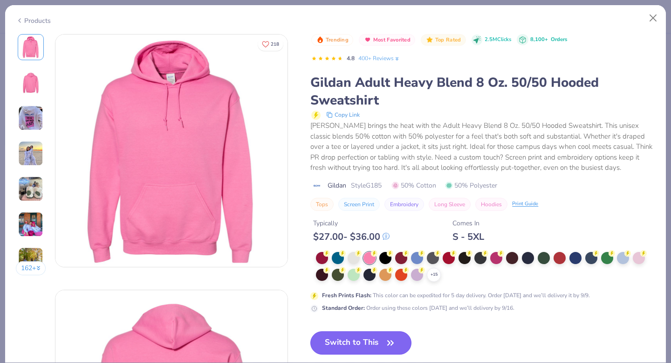
click at [333, 335] on button "Switch to This" at bounding box center [361, 342] width 101 height 23
click at [356, 347] on button "Switch to This" at bounding box center [361, 342] width 101 height 23
click at [345, 340] on button "Switch to This" at bounding box center [361, 342] width 101 height 23
click at [356, 346] on button "Switch to This" at bounding box center [361, 342] width 101 height 23
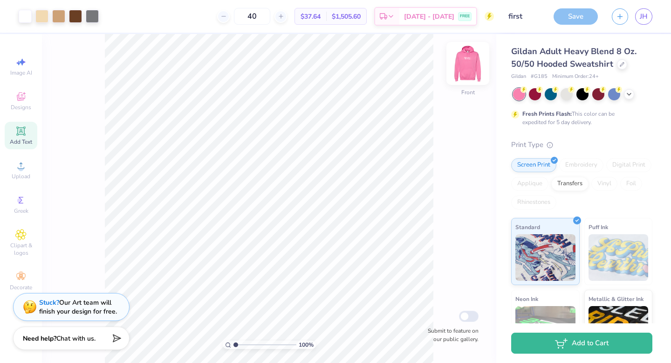
click at [467, 66] on img at bounding box center [467, 63] width 37 height 37
click at [564, 18] on div "Save" at bounding box center [576, 16] width 44 height 16
click at [567, 18] on div "Save" at bounding box center [576, 16] width 44 height 16
click at [577, 16] on div "Save" at bounding box center [576, 16] width 44 height 16
click at [21, 280] on icon at bounding box center [20, 276] width 11 height 11
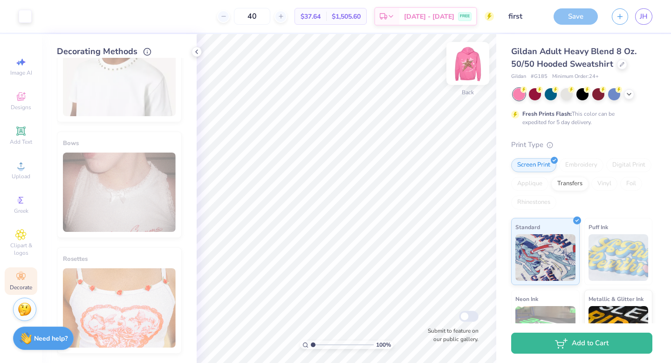
click at [572, 183] on div "Transfers" at bounding box center [570, 184] width 37 height 14
click at [524, 166] on div "Screen Print" at bounding box center [533, 165] width 45 height 14
click at [470, 62] on img at bounding box center [468, 63] width 19 height 19
click at [585, 17] on div "Save" at bounding box center [576, 16] width 44 height 16
click at [468, 65] on img at bounding box center [467, 63] width 37 height 37
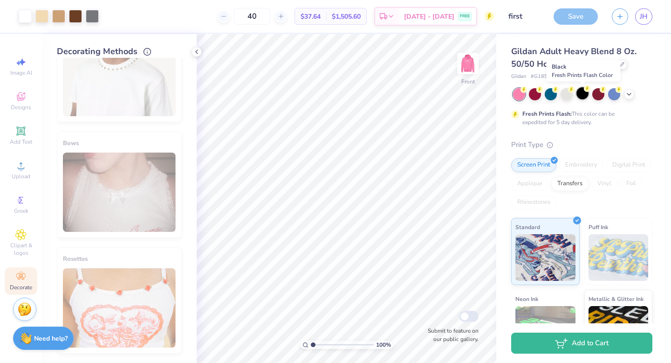
click at [584, 93] on div at bounding box center [583, 93] width 12 height 12
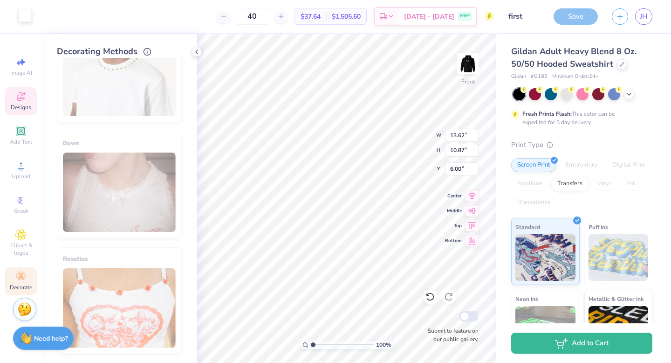
click at [25, 19] on div at bounding box center [25, 15] width 13 height 13
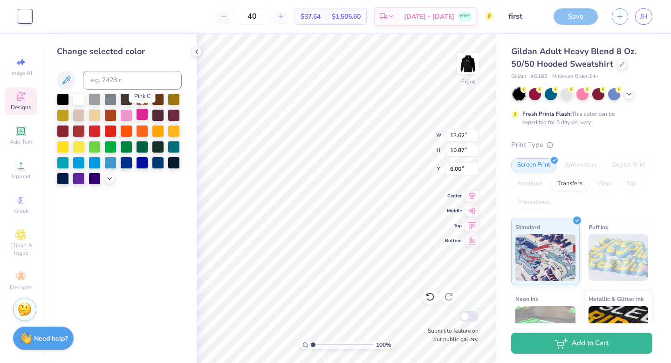
click at [141, 113] on div at bounding box center [142, 114] width 12 height 12
click at [129, 113] on div at bounding box center [126, 114] width 12 height 12
click at [54, 337] on strong "Need help?" at bounding box center [51, 336] width 34 height 9
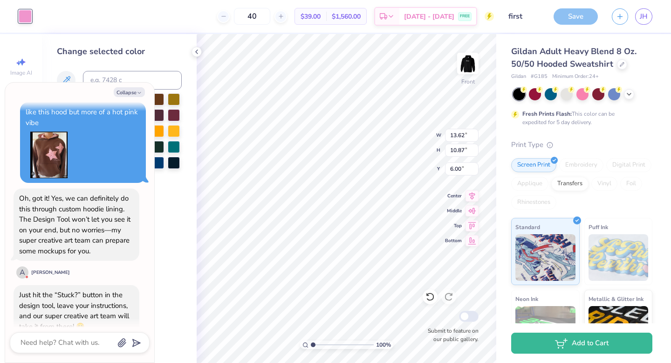
scroll to position [590, 0]
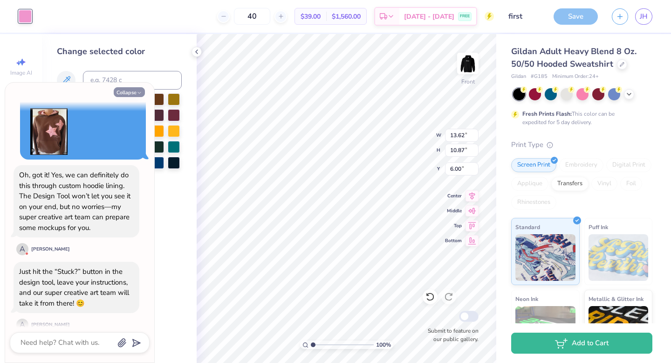
click at [127, 95] on button "Collapse" at bounding box center [129, 92] width 31 height 10
type textarea "x"
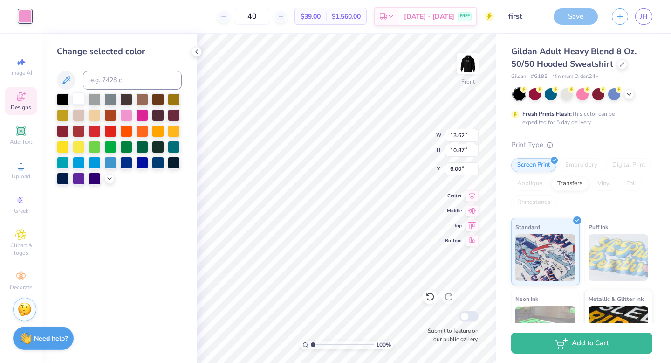
click at [79, 97] on div at bounding box center [79, 98] width 12 height 12
click at [585, 93] on div at bounding box center [583, 93] width 12 height 12
click at [571, 17] on div "Save" at bounding box center [576, 16] width 44 height 16
